Goal: Communication & Community: Answer question/provide support

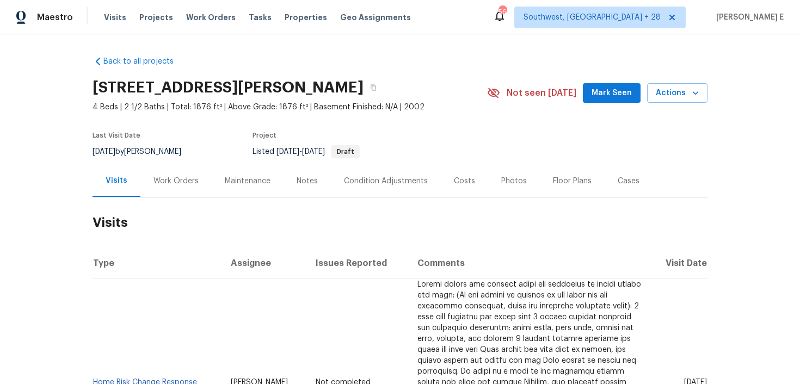
click at [175, 182] on div "Work Orders" at bounding box center [175, 181] width 45 height 11
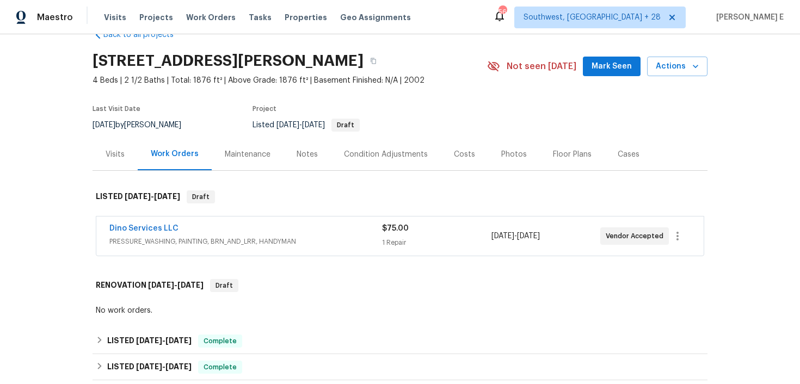
scroll to position [26, 0]
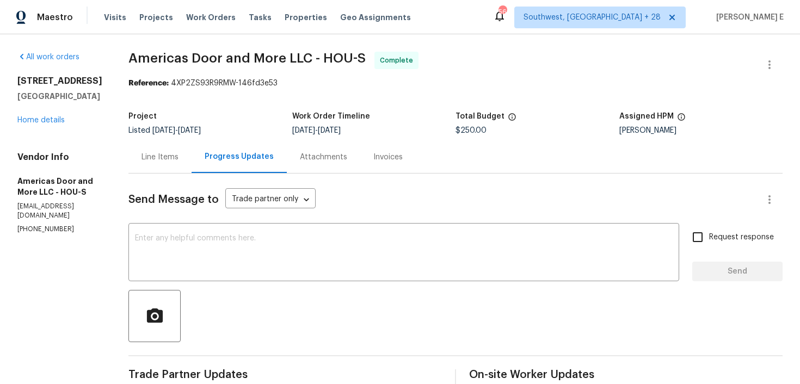
click at [37, 124] on div "8611 Deep Valley Dr Houston, TX 77044 Home details" at bounding box center [59, 101] width 85 height 50
click at [38, 124] on div "8611 Deep Valley Dr Houston, TX 77044 Home details" at bounding box center [59, 101] width 85 height 50
click at [42, 124] on div "8611 Deep Valley Dr Houston, TX 77044 Home details" at bounding box center [59, 101] width 85 height 50
click at [53, 120] on link "Home details" at bounding box center [40, 120] width 47 height 8
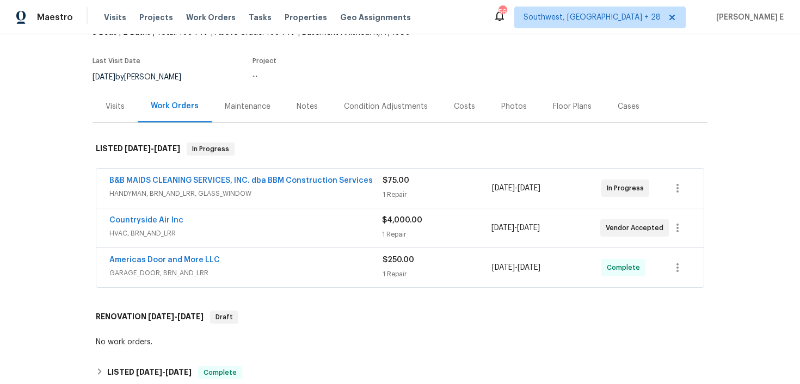
scroll to position [81, 0]
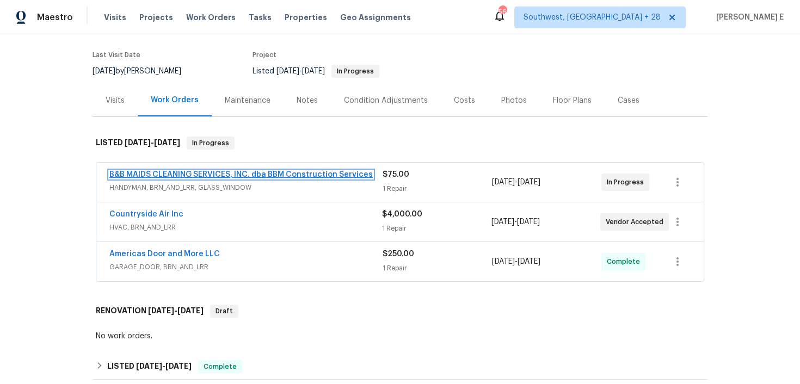
click at [202, 174] on link "B&B MAIDS CLEANING SERVICES, INC. dba BBM Construction Services" at bounding box center [240, 175] width 263 height 8
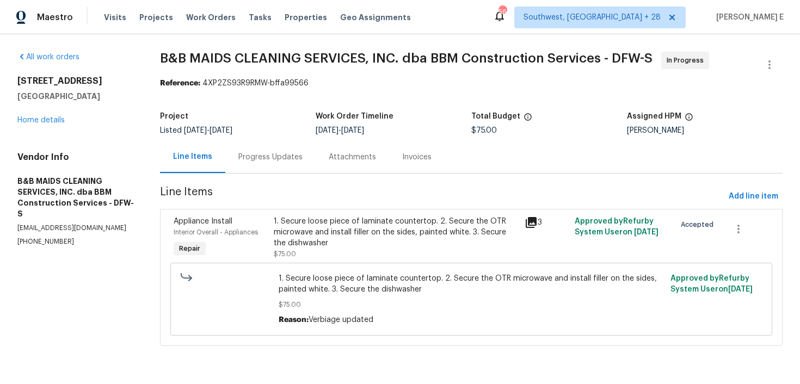
click at [285, 164] on div "Progress Updates" at bounding box center [270, 157] width 90 height 32
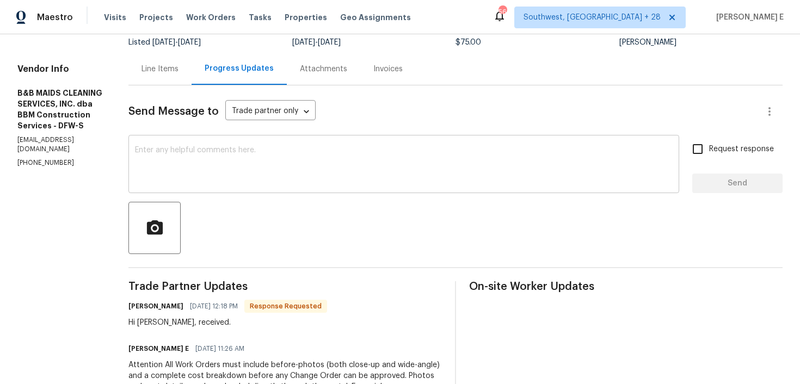
scroll to position [27, 0]
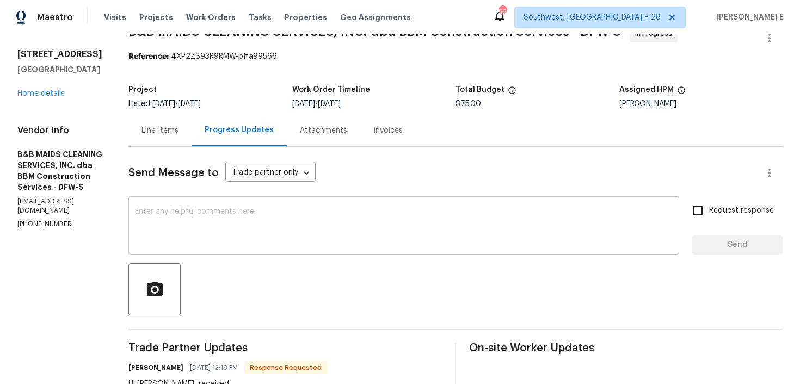
click at [274, 202] on div "x ​" at bounding box center [403, 226] width 551 height 55
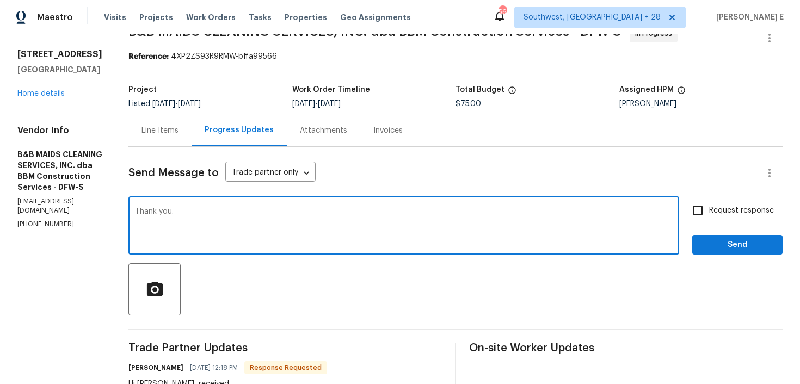
type textarea "Thank you."
click at [742, 242] on span "Send" at bounding box center [737, 245] width 73 height 14
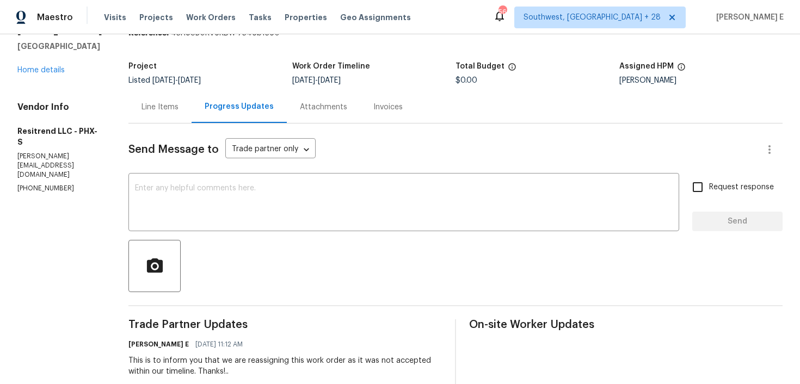
scroll to position [60, 0]
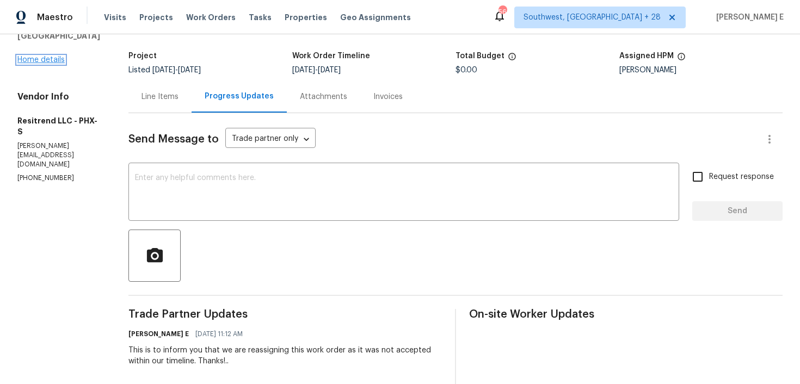
click at [26, 64] on link "Home details" at bounding box center [40, 60] width 47 height 8
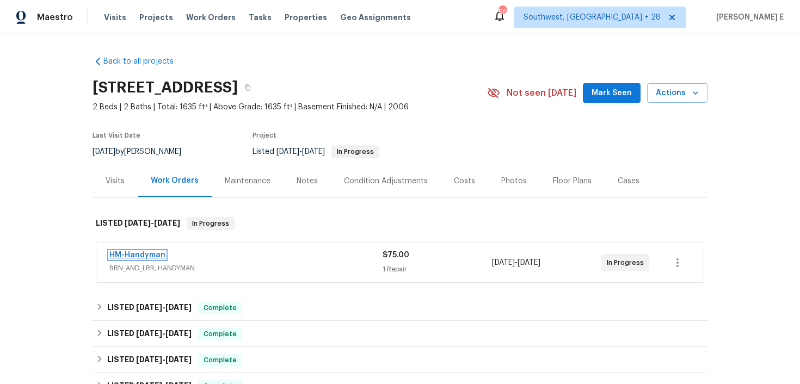
click at [133, 253] on link "HM-Handyman" at bounding box center [137, 255] width 56 height 8
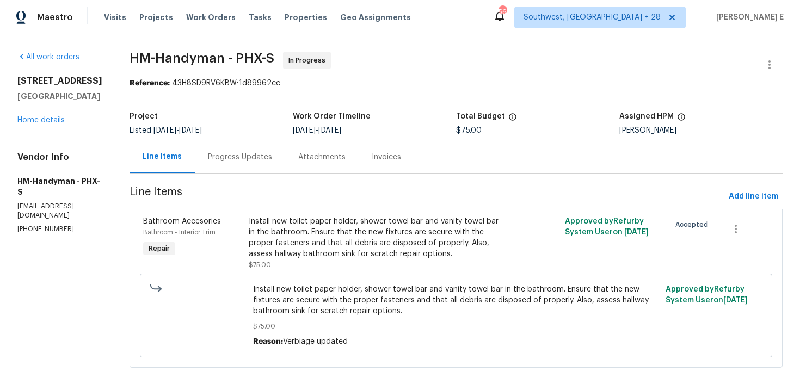
click at [244, 164] on div "Progress Updates" at bounding box center [240, 157] width 90 height 32
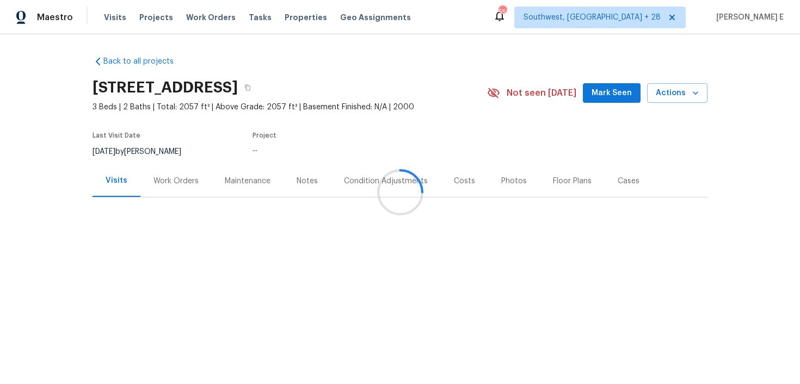
click at [159, 179] on div at bounding box center [400, 192] width 800 height 384
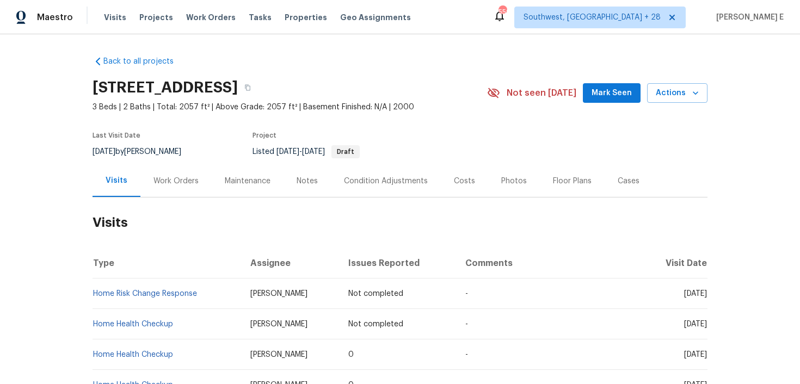
scroll to position [44, 0]
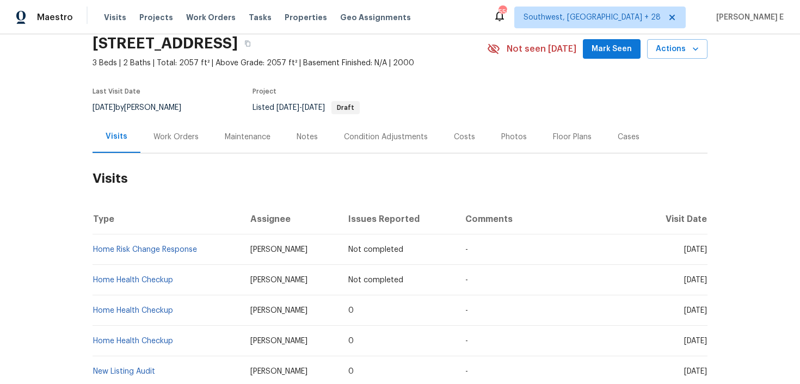
click at [178, 132] on div "Work Orders" at bounding box center [175, 137] width 45 height 11
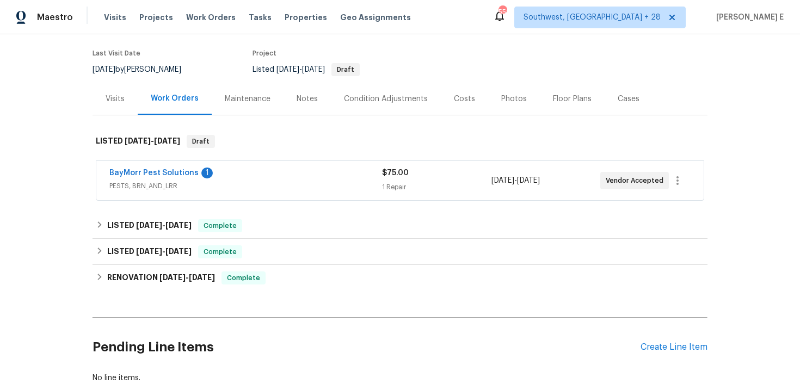
scroll to position [82, 0]
click at [180, 176] on link "BayMorr Pest Solutions" at bounding box center [153, 174] width 89 height 8
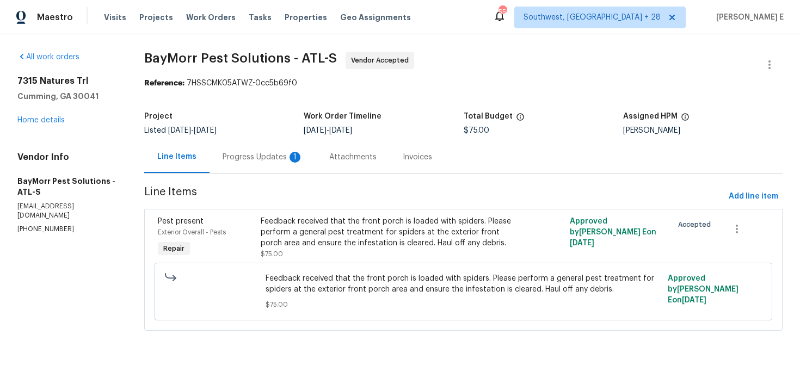
click at [266, 153] on div "Progress Updates 1" at bounding box center [263, 157] width 81 height 11
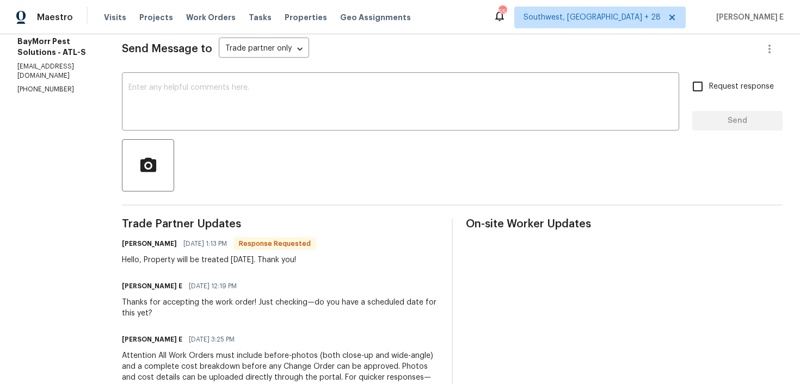
scroll to position [152, 0]
click at [350, 124] on div "x ​" at bounding box center [400, 101] width 557 height 55
drag, startPoint x: 270, startPoint y: 261, endPoint x: 304, endPoint y: 261, distance: 34.3
click at [304, 261] on div "Hello, Property will be treated tomorrow. Thank you!" at bounding box center [219, 259] width 194 height 11
copy div "Thank you!"
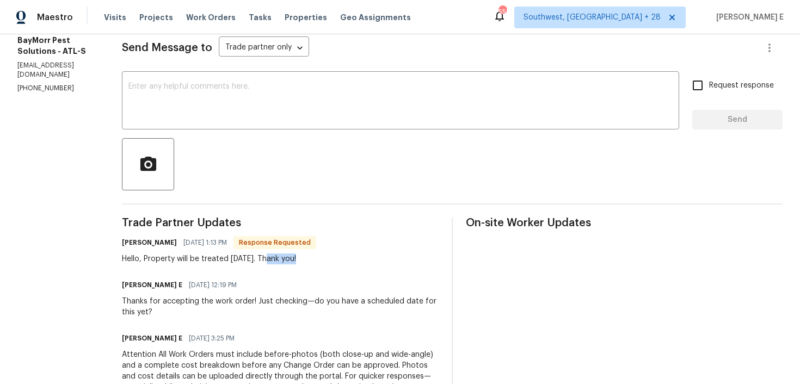
click at [433, 129] on div "Send Message to Trade partner only Trade partner only ​ x ​ Request response Se…" at bounding box center [452, 257] width 661 height 470
click at [485, 93] on textarea at bounding box center [400, 102] width 544 height 38
paste textarea "Thank you!"
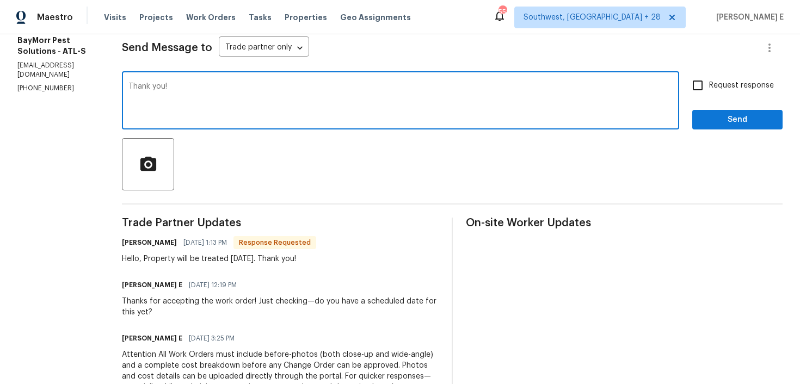
type textarea "Thank you!"
click at [710, 113] on span "Send" at bounding box center [737, 120] width 73 height 14
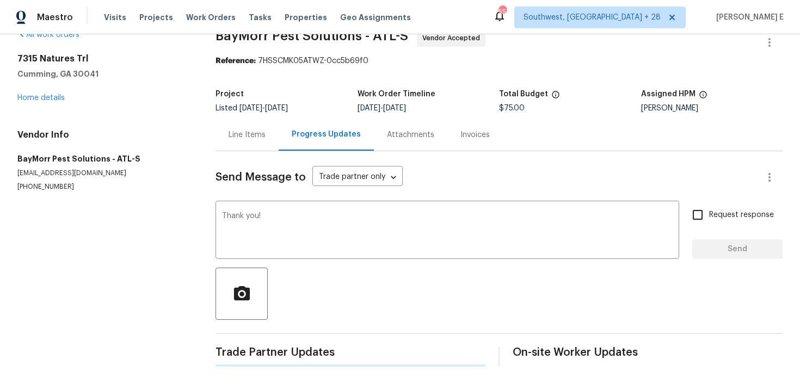
scroll to position [0, 0]
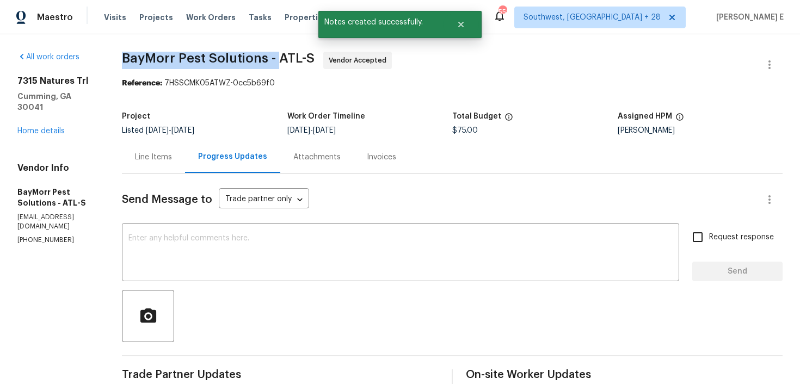
drag, startPoint x: 125, startPoint y: 57, endPoint x: 282, endPoint y: 55, distance: 157.2
click at [282, 55] on span "BayMorr Pest Solutions - ATL-S" at bounding box center [218, 58] width 193 height 13
copy span "BayMorr Pest Solutions -"
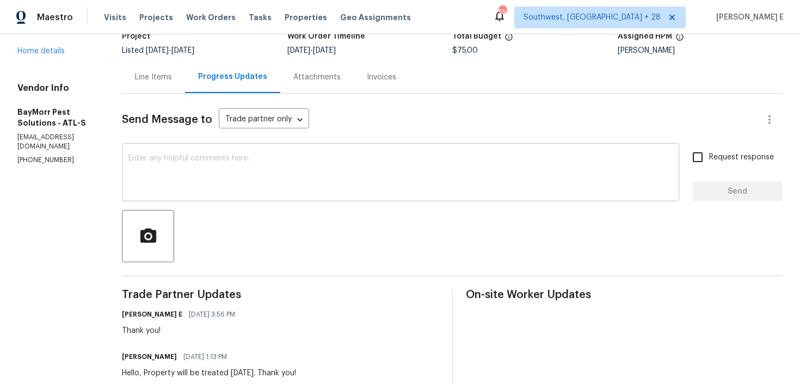
scroll to position [90, 0]
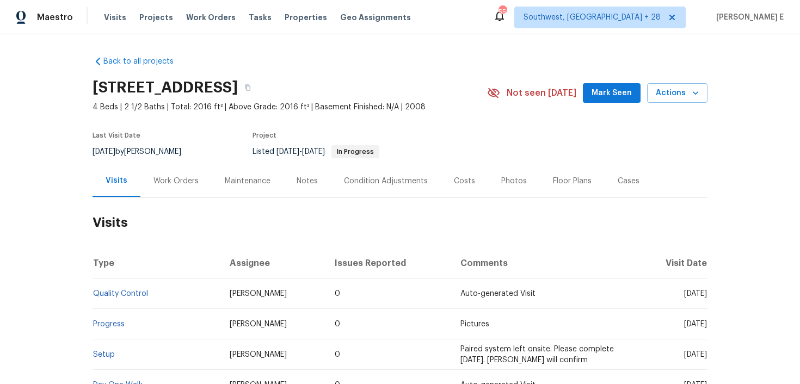
click at [164, 180] on div "Work Orders" at bounding box center [175, 181] width 45 height 11
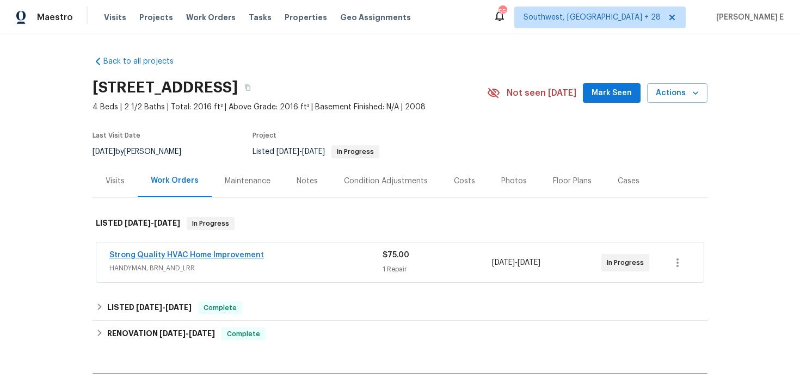
scroll to position [41, 0]
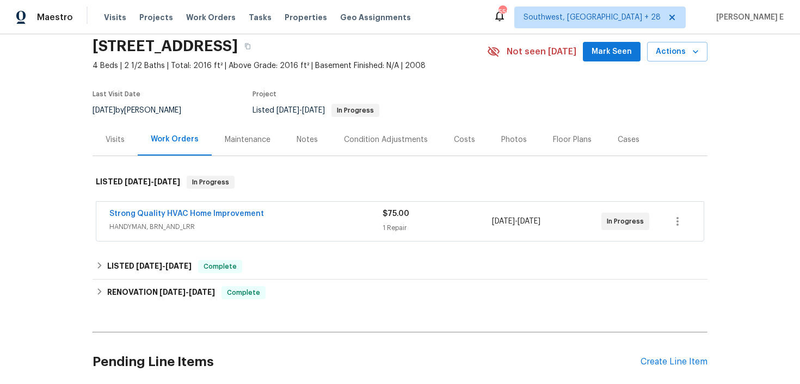
click at [216, 218] on span "Strong Quality HVAC Home Improvement" at bounding box center [186, 213] width 155 height 11
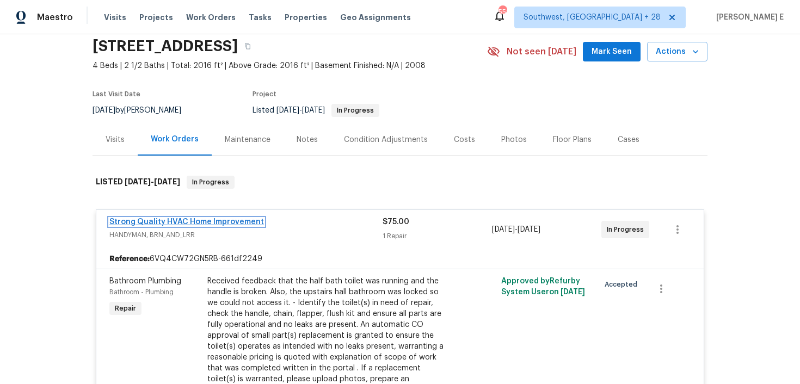
click at [230, 221] on link "Strong Quality HVAC Home Improvement" at bounding box center [186, 222] width 155 height 8
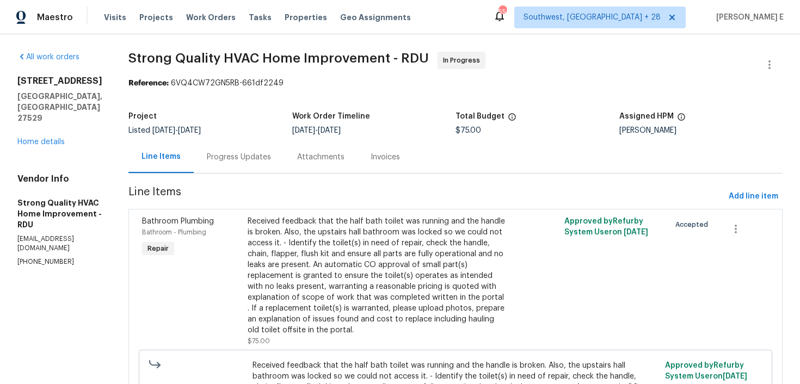
click at [251, 156] on div "Progress Updates" at bounding box center [239, 157] width 64 height 11
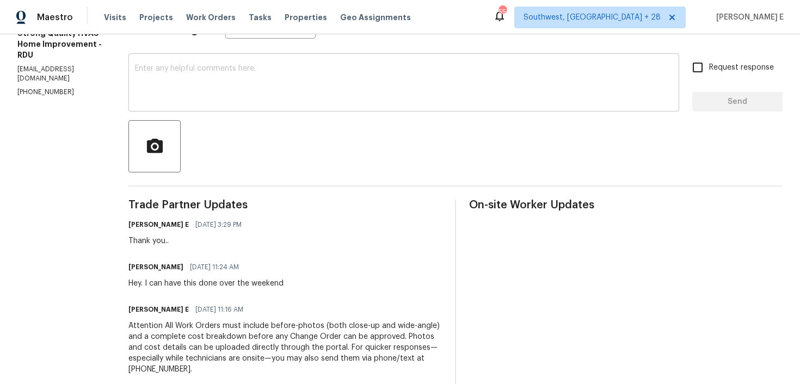
scroll to position [222, 0]
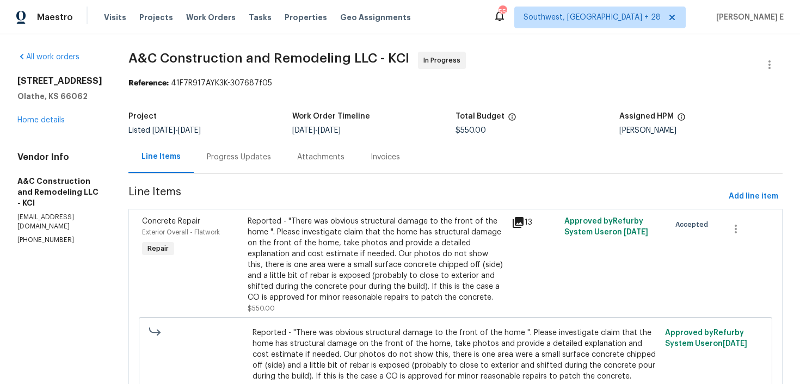
click at [277, 163] on div "Progress Updates" at bounding box center [239, 157] width 90 height 32
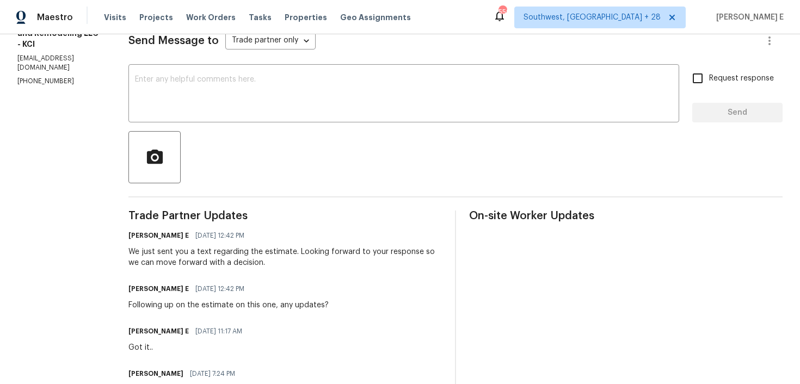
scroll to position [248, 0]
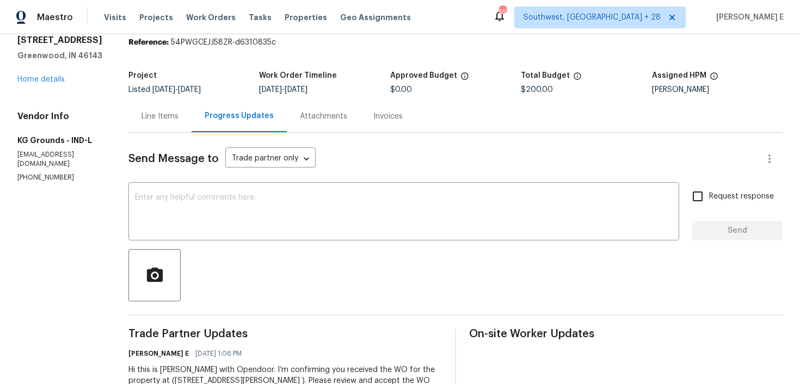
scroll to position [106, 0]
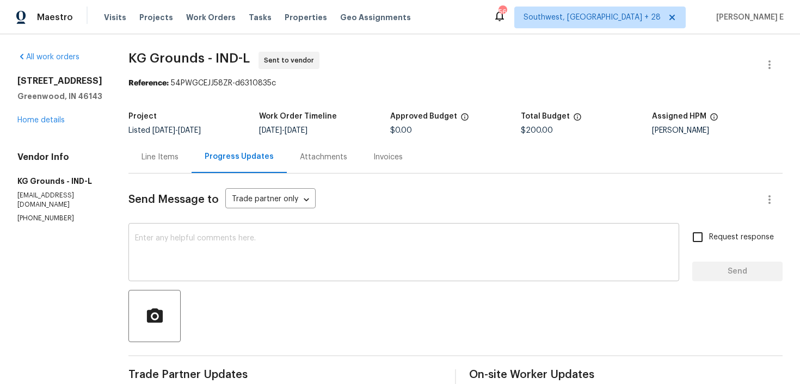
click at [456, 243] on textarea at bounding box center [404, 253] width 538 height 38
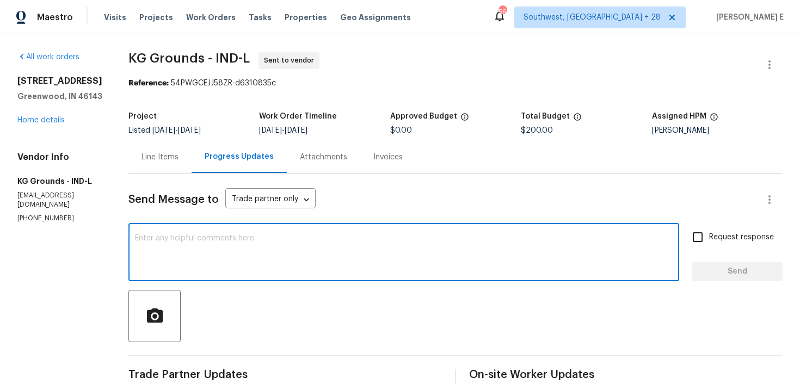
paste textarea "Attention All Work Orders must include before-photos (both close-up and wide-an…"
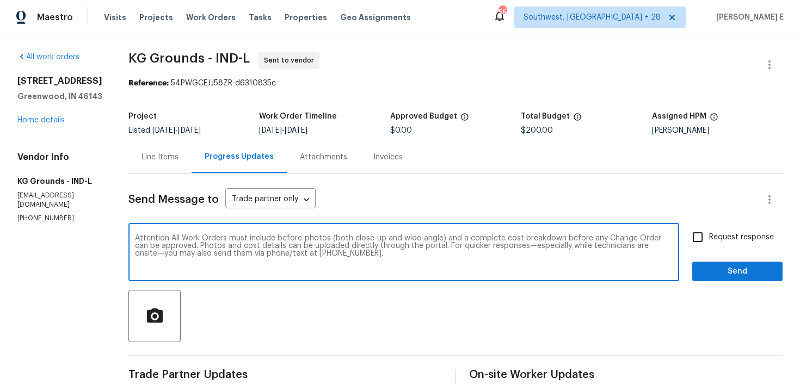
type textarea "Attention All Work Orders must include before-photos (both close-up and wide-an…"
click at [704, 235] on input "Request response" at bounding box center [697, 237] width 23 height 23
checkbox input "true"
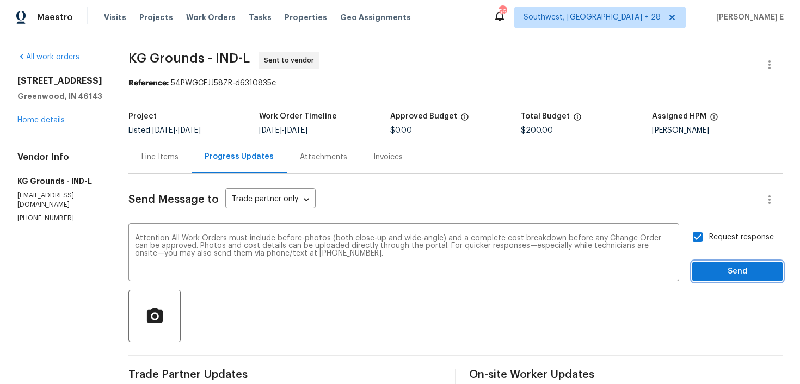
click at [707, 265] on span "Send" at bounding box center [737, 272] width 73 height 14
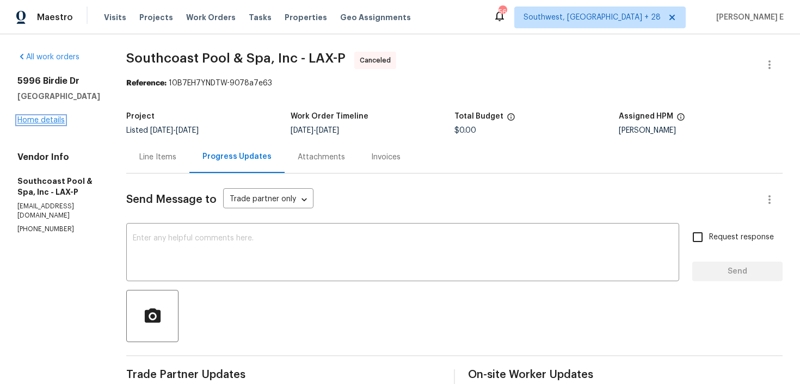
click at [60, 121] on link "Home details" at bounding box center [40, 120] width 47 height 8
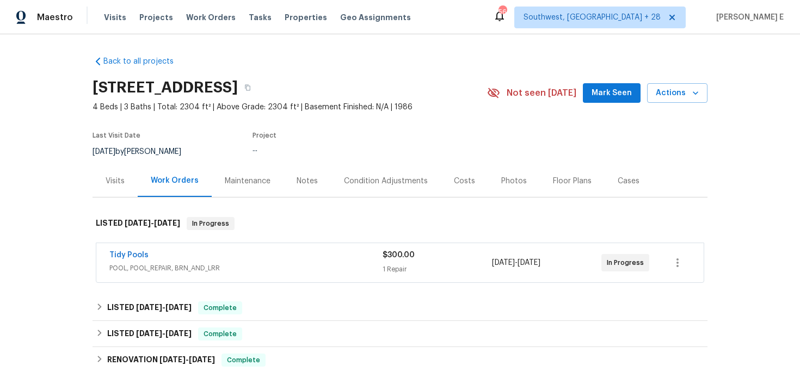
scroll to position [9, 0]
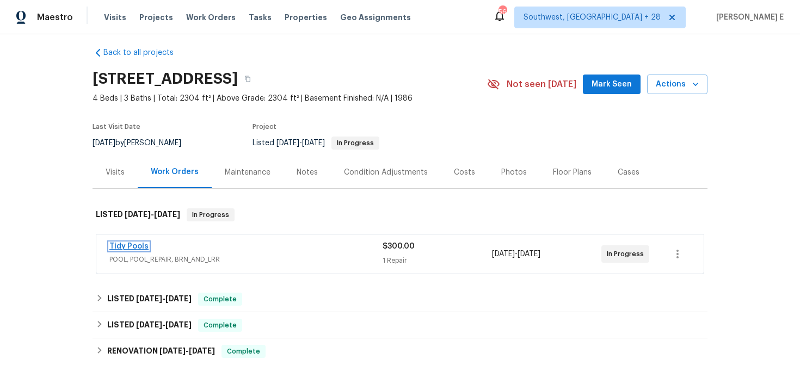
click at [138, 244] on link "Tidy Pools" at bounding box center [128, 247] width 39 height 8
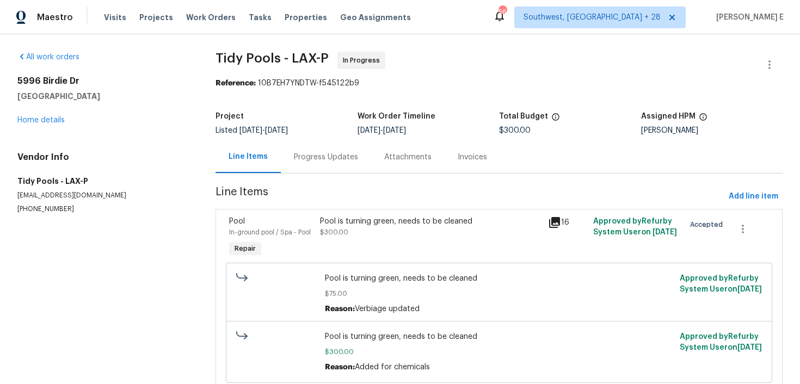
click at [292, 163] on div "Progress Updates" at bounding box center [326, 157] width 90 height 32
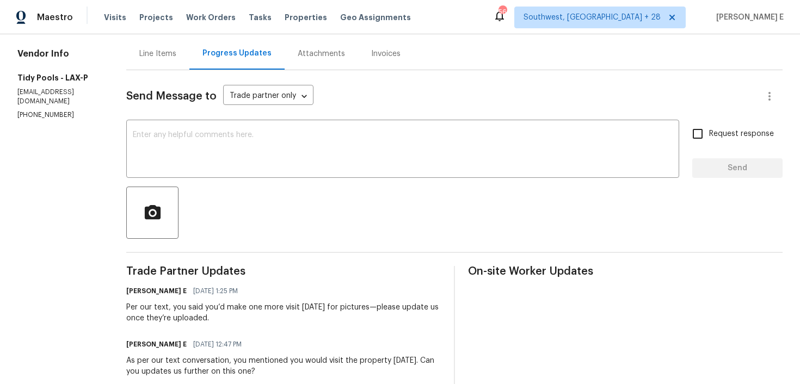
scroll to position [95, 0]
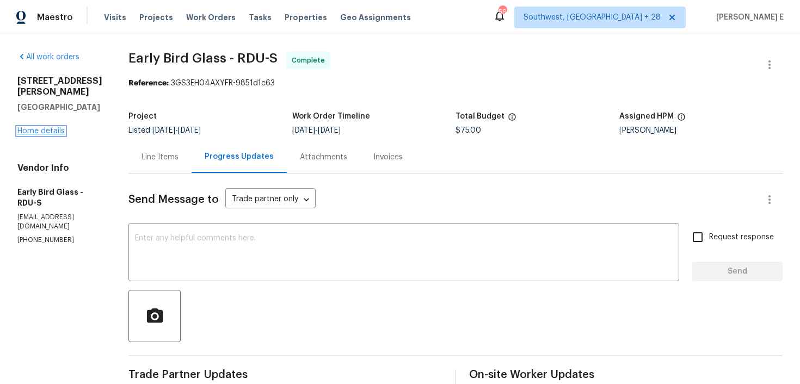
click at [39, 127] on link "Home details" at bounding box center [40, 131] width 47 height 8
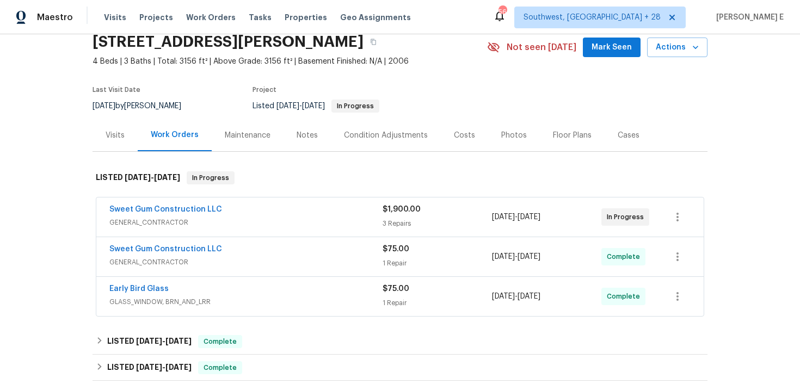
scroll to position [59, 0]
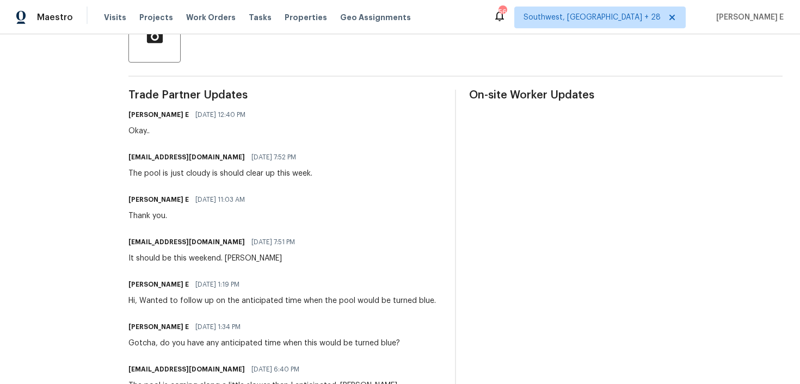
scroll to position [288, 0]
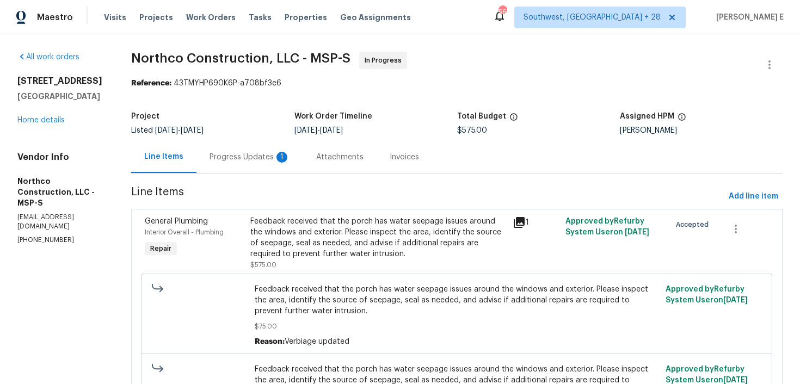
click at [220, 153] on div "Progress Updates 1" at bounding box center [249, 157] width 81 height 11
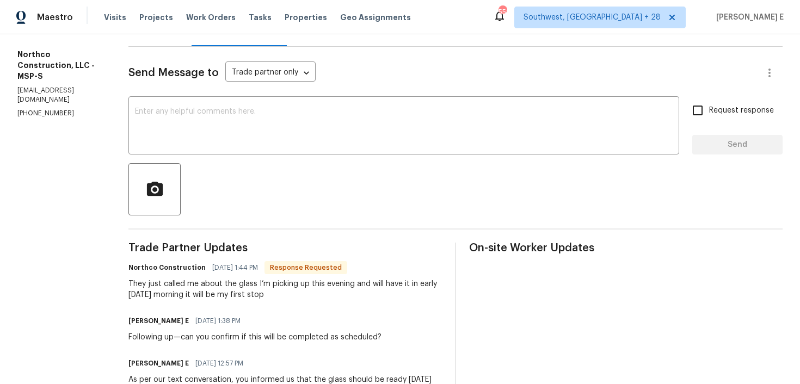
scroll to position [120, 0]
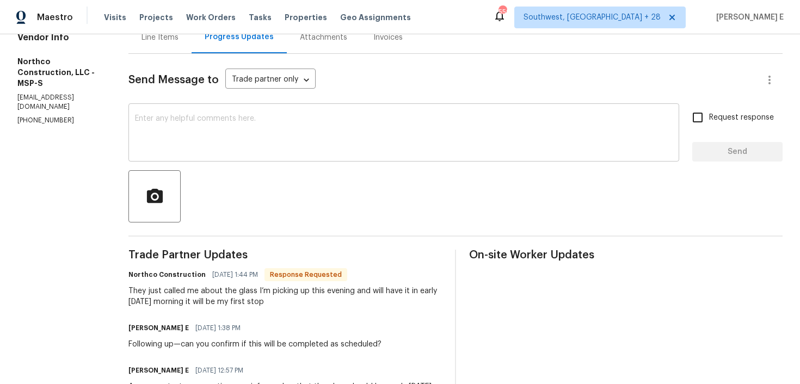
click at [312, 148] on textarea at bounding box center [404, 134] width 538 height 38
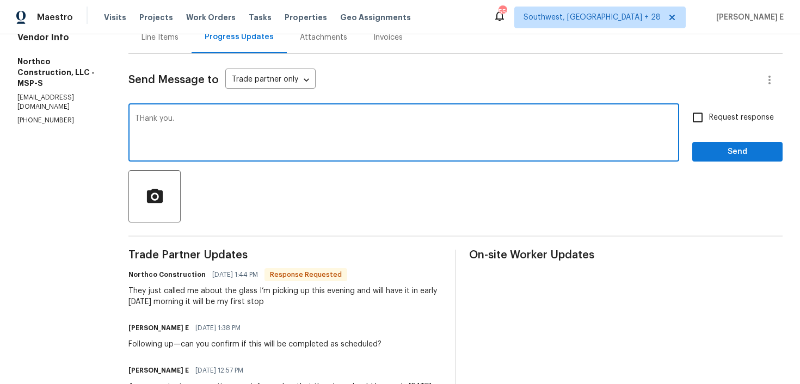
drag, startPoint x: 145, startPoint y: 118, endPoint x: 143, endPoint y: 219, distance: 101.2
click at [145, 119] on textarea "THank you." at bounding box center [404, 134] width 538 height 38
type textarea "Thank you."
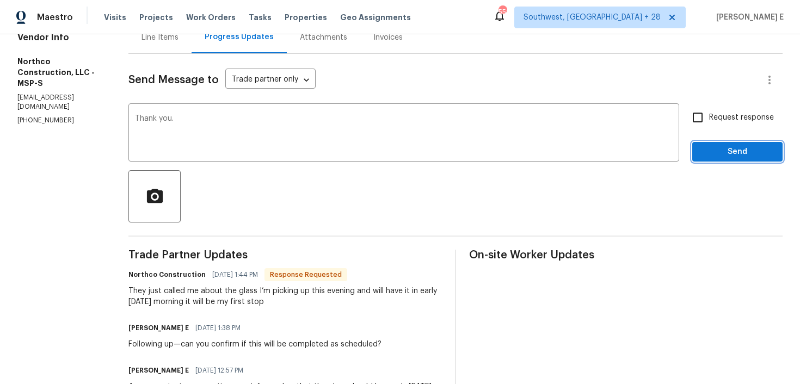
click at [725, 155] on span "Send" at bounding box center [737, 152] width 73 height 14
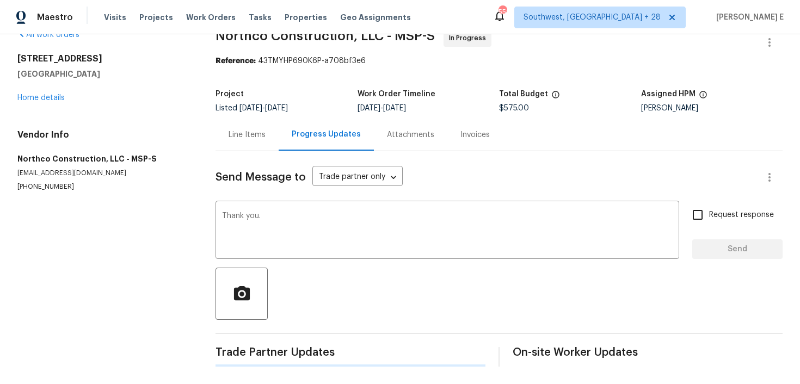
scroll to position [0, 0]
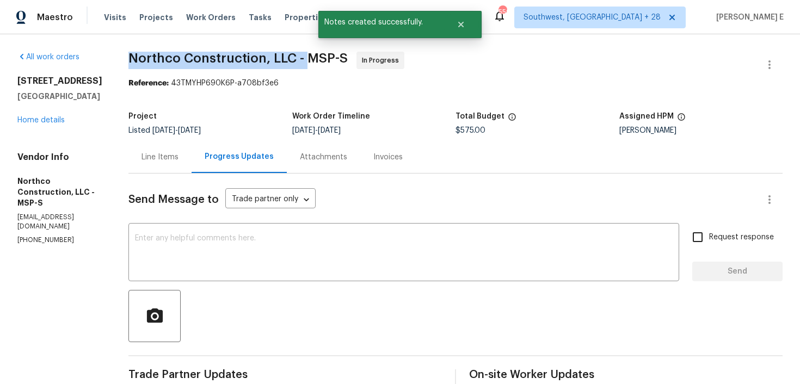
drag, startPoint x: 125, startPoint y: 57, endPoint x: 304, endPoint y: 63, distance: 179.1
copy span "Northco Construction, LLC -"
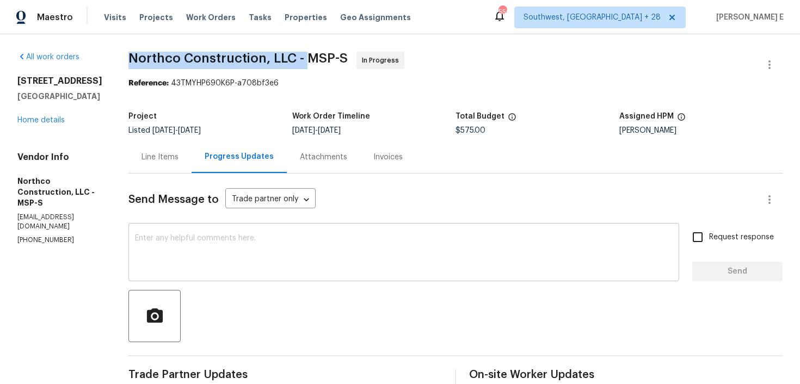
copy span "Northco Construction, LLC -"
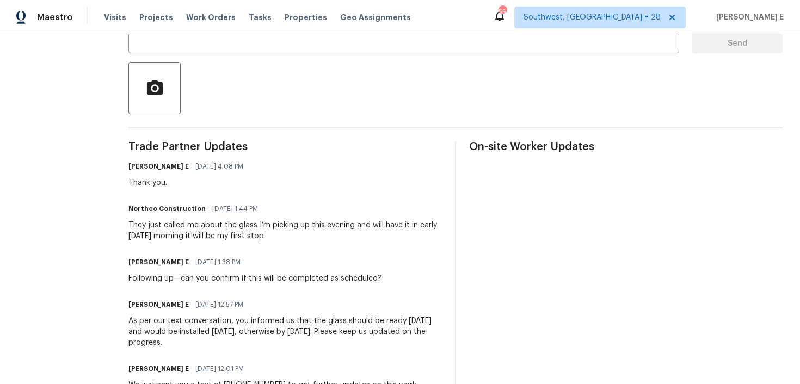
scroll to position [250, 0]
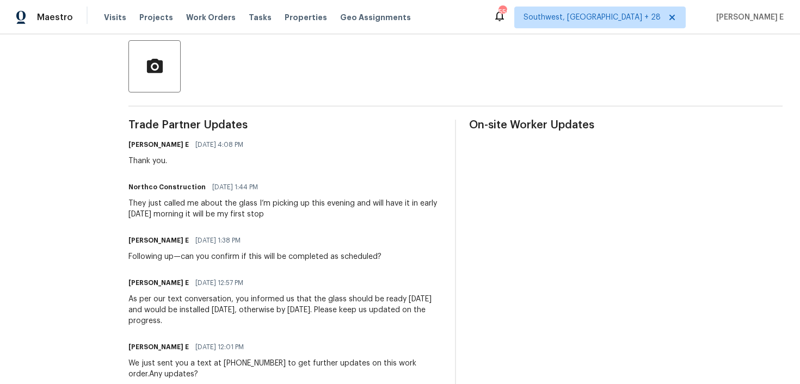
drag, startPoint x: 129, startPoint y: 203, endPoint x: 313, endPoint y: 212, distance: 184.6
copy div "They just called me about the glass I’m picking up this evening and will have i…"
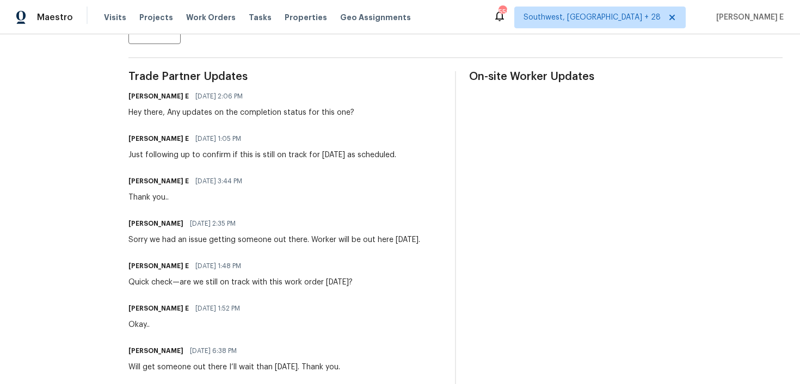
scroll to position [299, 0]
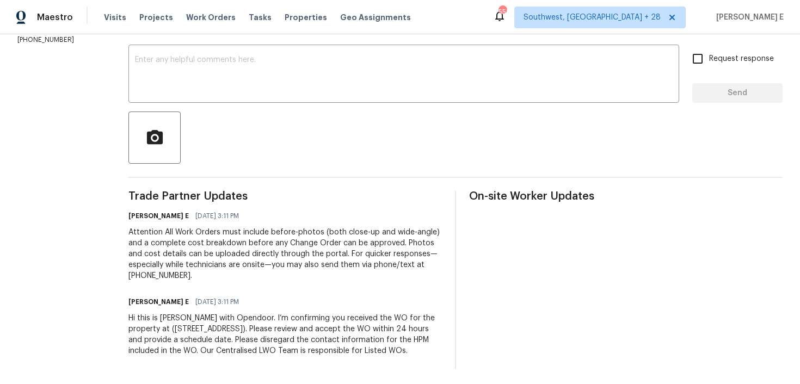
scroll to position [192, 0]
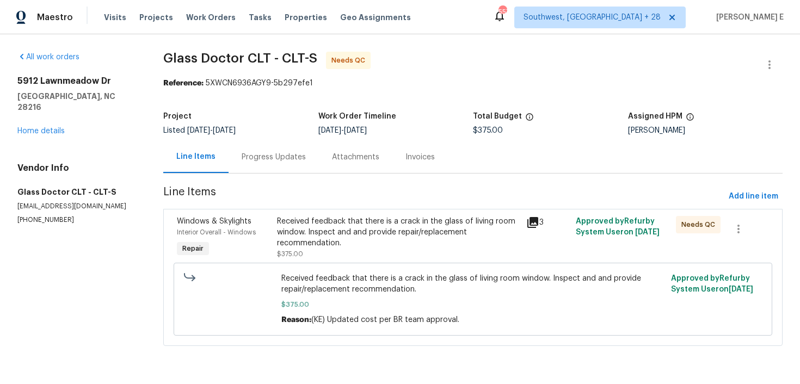
click at [274, 162] on div "Progress Updates" at bounding box center [274, 157] width 64 height 11
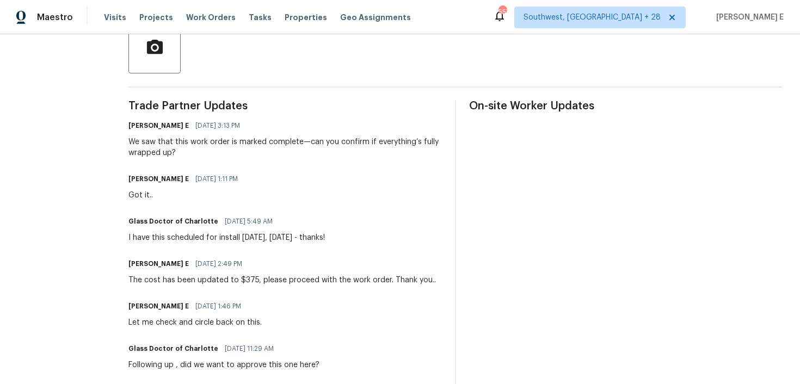
scroll to position [276, 0]
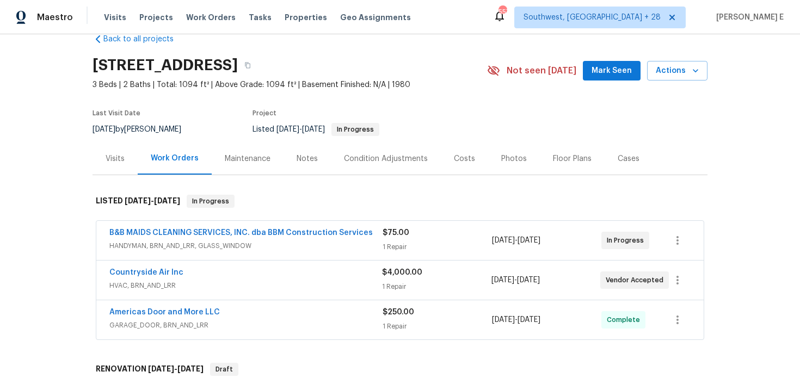
scroll to position [27, 0]
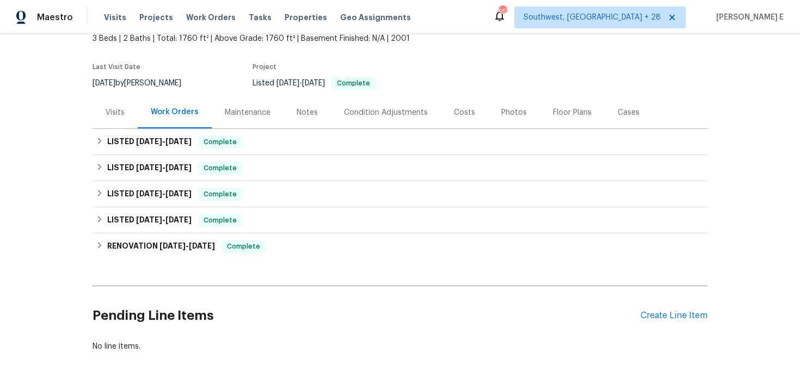
scroll to position [79, 0]
